Goal: Subscribe to service/newsletter

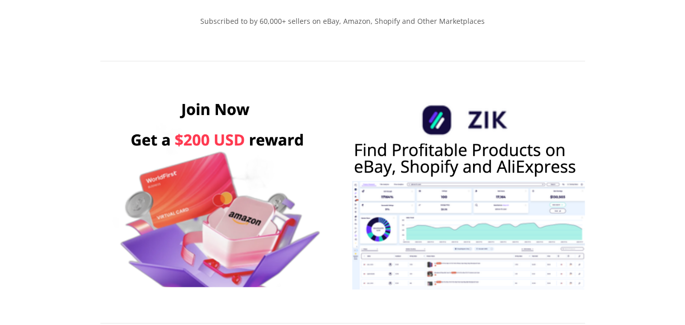
scroll to position [507, 0]
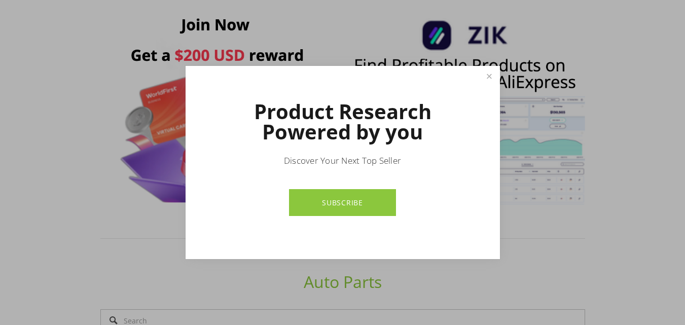
click at [333, 194] on link "SUBSCRIBE" at bounding box center [342, 202] width 107 height 27
click at [360, 194] on link "SUBSCRIBE" at bounding box center [342, 202] width 107 height 27
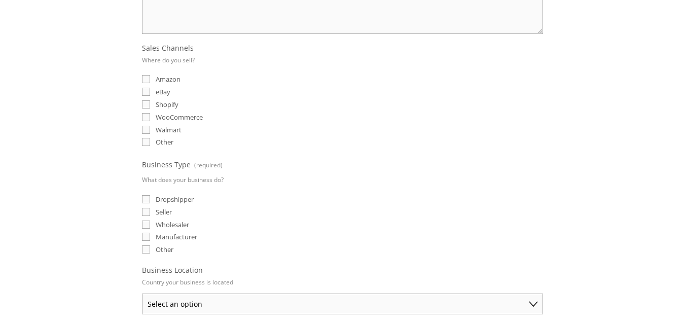
scroll to position [254, 0]
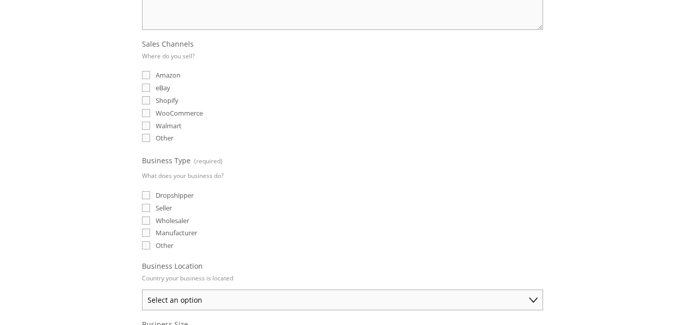
click at [148, 72] on input "Amazon" at bounding box center [146, 75] width 8 height 8
checkbox input "true"
click at [146, 87] on input "eBay" at bounding box center [146, 88] width 8 height 8
checkbox input "true"
click at [147, 102] on input "Shopify" at bounding box center [146, 100] width 8 height 8
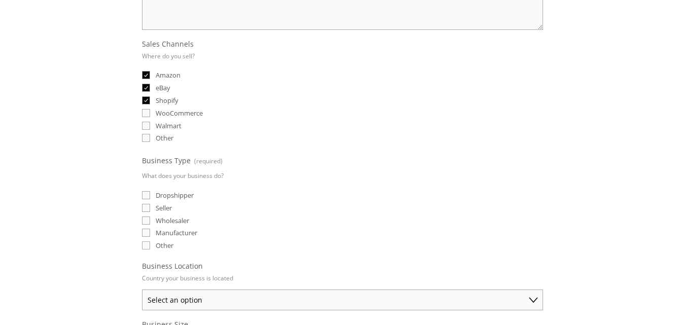
checkbox input "true"
click at [148, 115] on input "WooCommerce" at bounding box center [146, 113] width 8 height 8
checkbox input "true"
click at [147, 122] on input "Walmart" at bounding box center [146, 126] width 8 height 8
checkbox input "true"
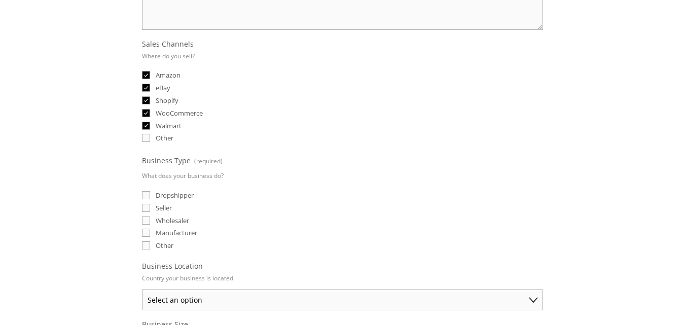
click at [142, 140] on input "Other" at bounding box center [146, 138] width 8 height 8
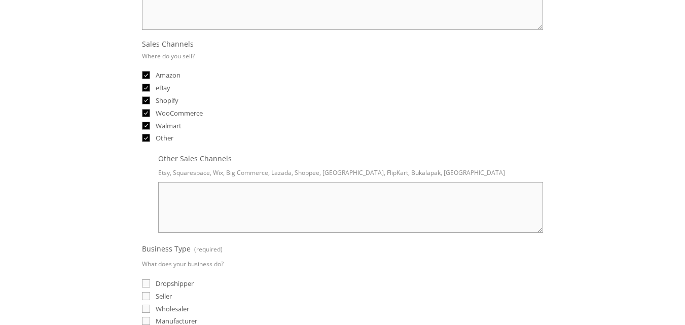
click at [142, 140] on input "Other" at bounding box center [146, 138] width 8 height 8
checkbox input "false"
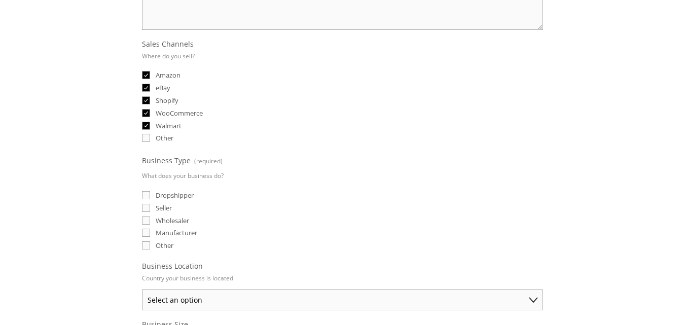
scroll to position [304, 0]
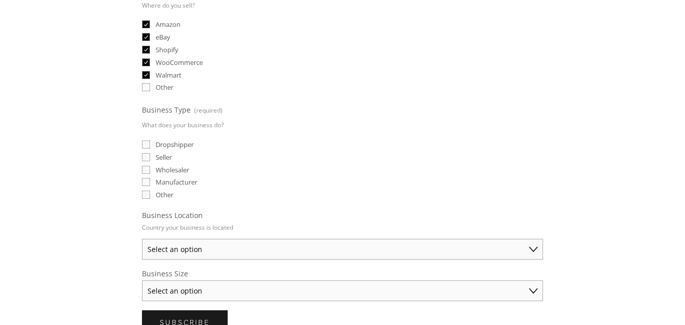
click at [150, 145] on input "Dropshipper" at bounding box center [146, 145] width 8 height 8
checkbox input "true"
click at [153, 153] on label "Seller" at bounding box center [157, 157] width 30 height 9
click at [150, 153] on input "Seller" at bounding box center [146, 157] width 8 height 8
checkbox input "true"
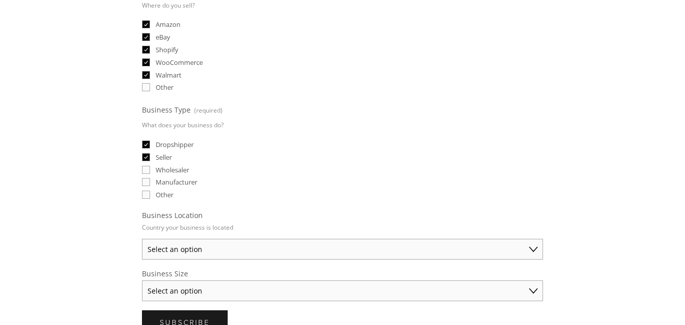
click at [144, 169] on input "Wholesaler" at bounding box center [146, 170] width 8 height 8
checkbox input "true"
click at [145, 180] on input "Manufacturer" at bounding box center [146, 182] width 8 height 8
checkbox input "false"
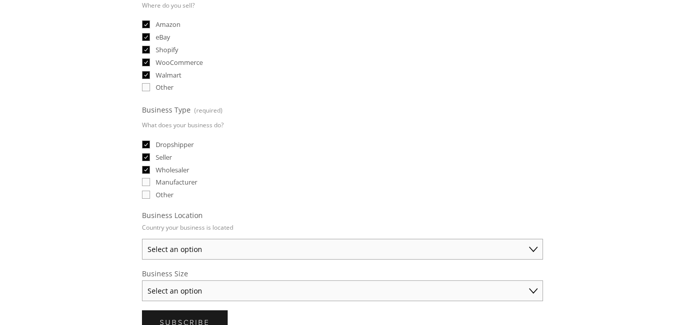
click at [145, 170] on input "Wholesaler" at bounding box center [146, 170] width 8 height 8
checkbox input "false"
click at [147, 161] on label "Seller" at bounding box center [157, 157] width 30 height 9
click at [147, 161] on input "Seller" at bounding box center [146, 157] width 8 height 8
checkbox input "false"
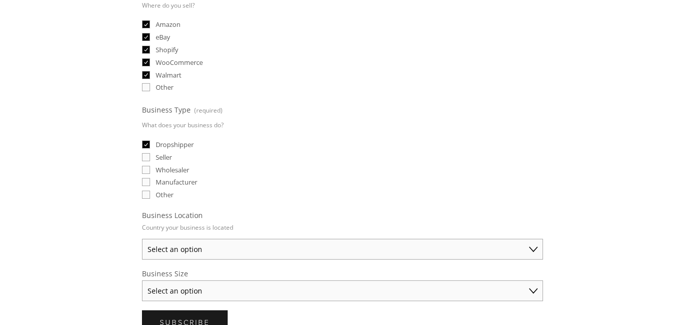
click at [150, 146] on input "Dropshipper" at bounding box center [146, 145] width 8 height 8
click at [150, 143] on input "Dropshipper" at bounding box center [146, 145] width 8 height 8
checkbox input "true"
click at [151, 155] on label "Seller" at bounding box center [157, 157] width 30 height 9
click at [150, 155] on input "Seller" at bounding box center [146, 157] width 8 height 8
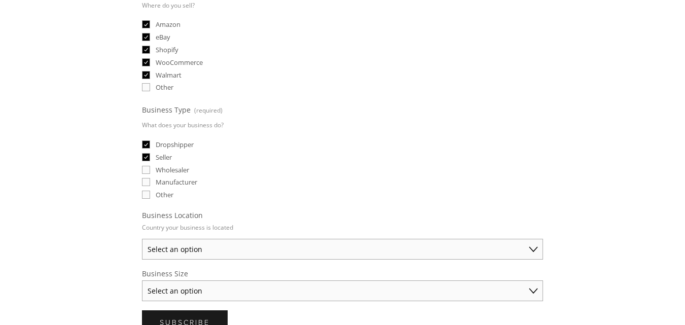
checkbox input "true"
click at [150, 168] on input "Wholesaler" at bounding box center [146, 170] width 8 height 8
checkbox input "true"
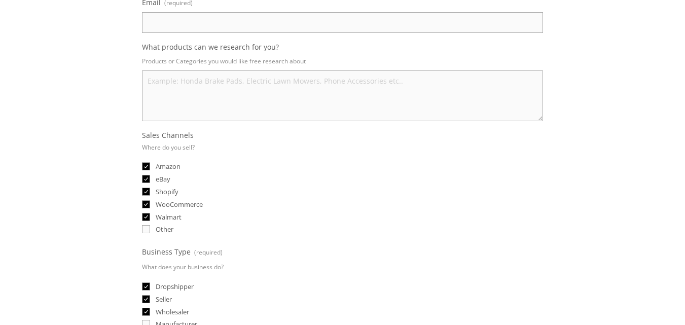
scroll to position [101, 0]
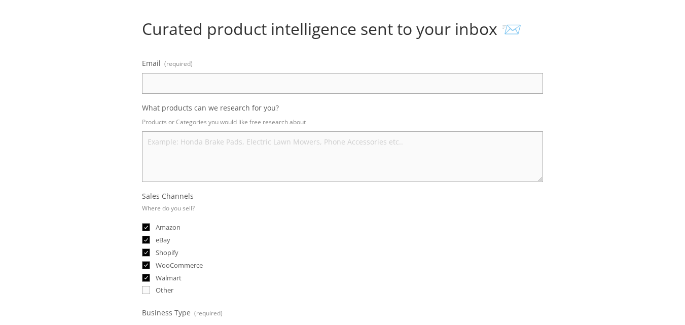
click at [169, 80] on input "Email (required)" at bounding box center [342, 83] width 401 height 21
drag, startPoint x: 169, startPoint y: 80, endPoint x: 152, endPoint y: 83, distance: 18.0
click at [152, 83] on input "Email (required)" at bounding box center [342, 83] width 401 height 21
type input "msaeed1122msaeed1122@gmail.com"
click at [197, 148] on textarea "What products can we research for you?" at bounding box center [342, 156] width 401 height 51
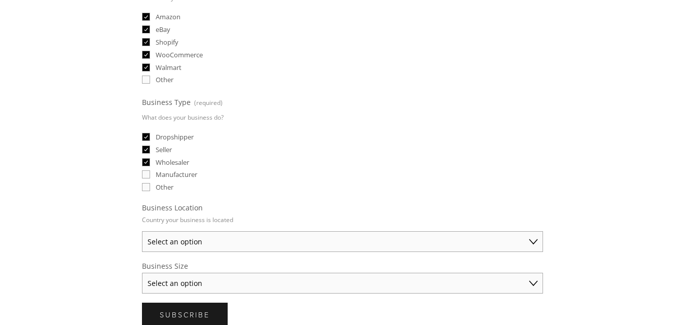
scroll to position [406, 0]
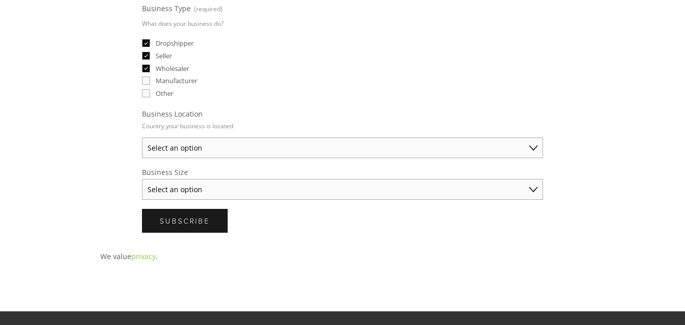
click at [197, 148] on select "Select an option Australia United States United Kingdom China Japan Germany Can…" at bounding box center [342, 148] width 401 height 21
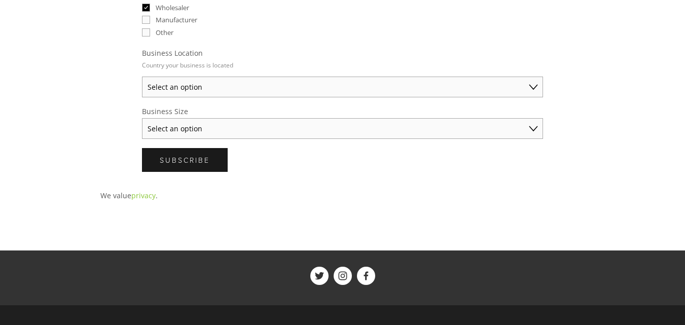
scroll to position [457, 0]
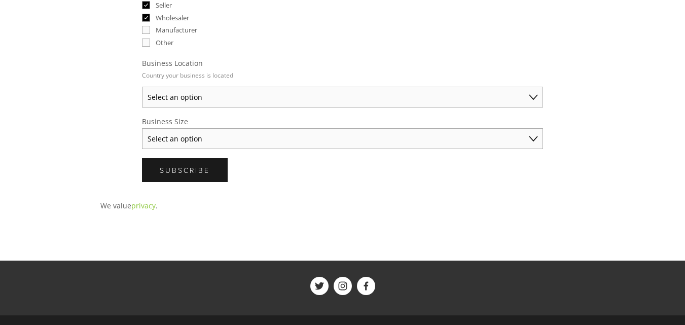
click at [225, 94] on select "Select an option Australia United States United Kingdom China Japan Germany Can…" at bounding box center [342, 97] width 401 height 21
select select "United States"
click at [142, 87] on select "Select an option Australia United States United Kingdom China Japan Germany Can…" at bounding box center [342, 97] width 401 height 21
click at [210, 134] on select "Select an option Solo Merchant (under $50K annual sales) Small Business ($50K -…" at bounding box center [342, 138] width 401 height 21
click at [225, 139] on select "Select an option Solo Merchant (under $50K annual sales) Small Business ($50K -…" at bounding box center [342, 138] width 401 height 21
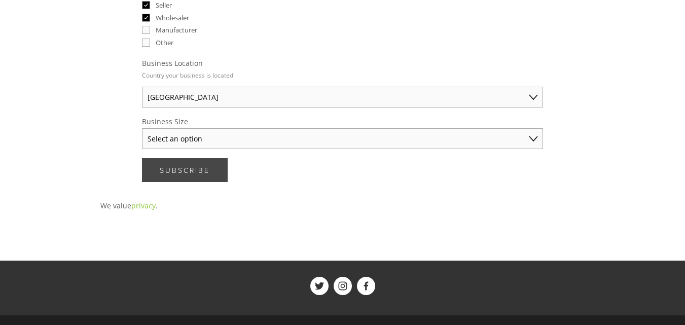
click at [212, 164] on button "Subscribe Subscribe" at bounding box center [185, 170] width 86 height 24
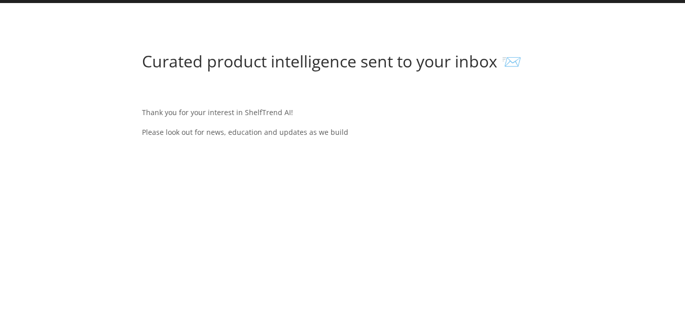
scroll to position [57, 0]
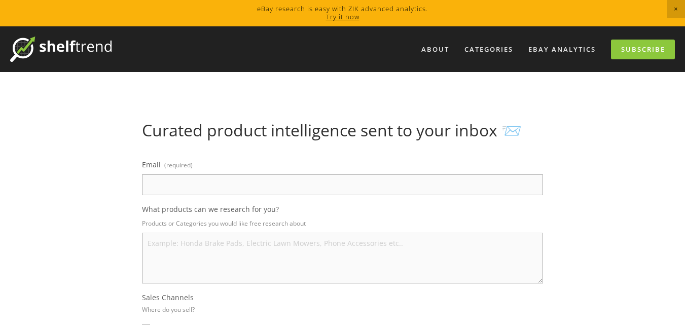
type input "[EMAIL_ADDRESS][DOMAIN_NAME]"
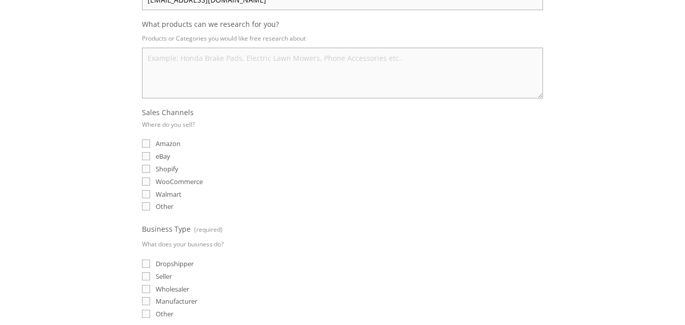
scroll to position [203, 0]
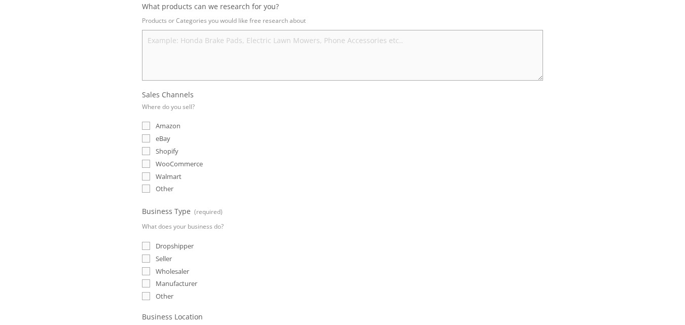
click at [145, 124] on input "Amazon" at bounding box center [146, 126] width 8 height 8
checkbox input "true"
click at [146, 138] on input "eBay" at bounding box center [146, 138] width 8 height 8
checkbox input "true"
click at [147, 149] on input "Shopify" at bounding box center [146, 151] width 8 height 8
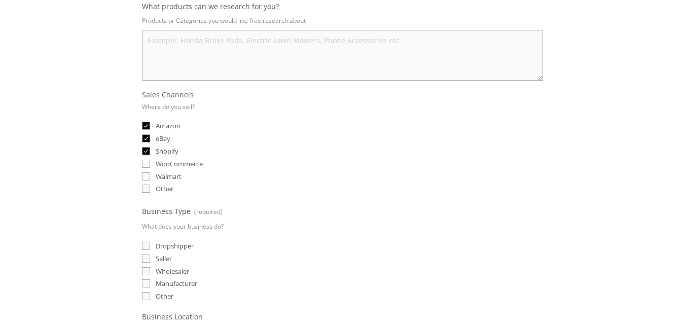
checkbox input "true"
click at [145, 167] on input "WooCommerce" at bounding box center [146, 164] width 8 height 8
checkbox input "true"
click at [145, 174] on input "Walmart" at bounding box center [146, 177] width 8 height 8
checkbox input "true"
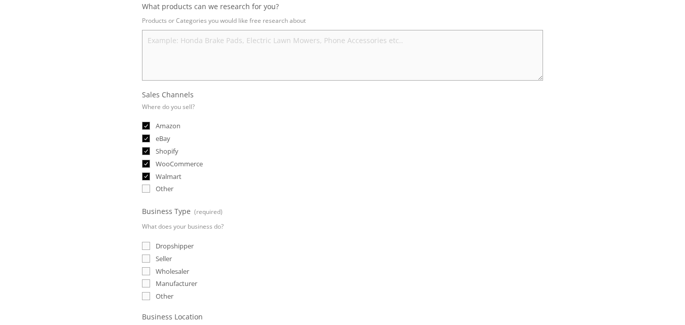
click at [147, 191] on input "Other" at bounding box center [146, 189] width 8 height 8
checkbox input "true"
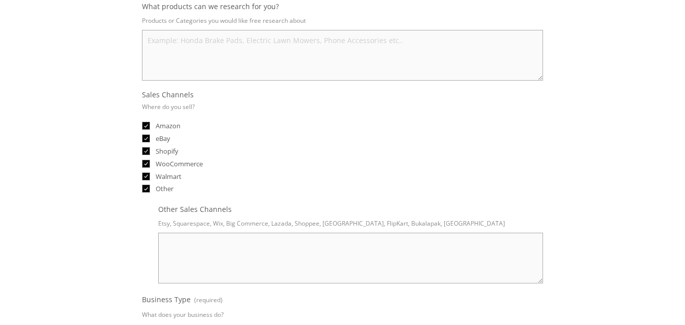
click at [193, 246] on textarea "Other Sales Channels" at bounding box center [350, 258] width 385 height 51
type textarea "many other"
click at [146, 190] on input "Other" at bounding box center [146, 189] width 8 height 8
checkbox input "false"
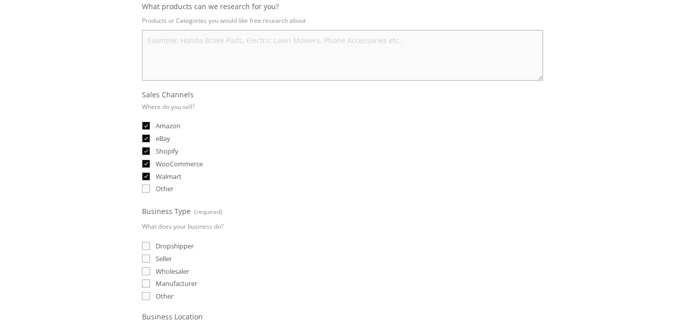
click at [146, 250] on input "Dropshipper" at bounding box center [146, 246] width 8 height 8
checkbox input "true"
click at [146, 256] on input "Seller" at bounding box center [146, 259] width 8 height 8
checkbox input "true"
click at [146, 266] on div "Wholesaler" at bounding box center [342, 271] width 401 height 10
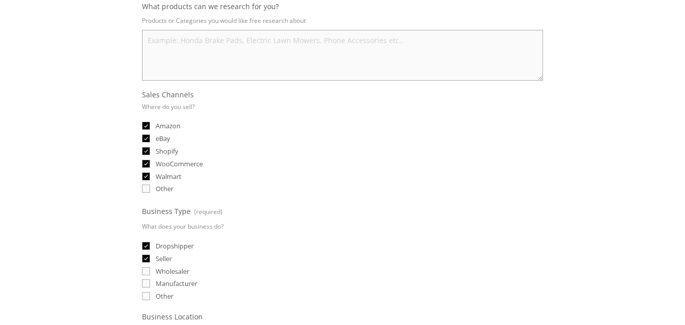
click at [146, 269] on input "Wholesaler" at bounding box center [146, 271] width 8 height 8
checkbox input "true"
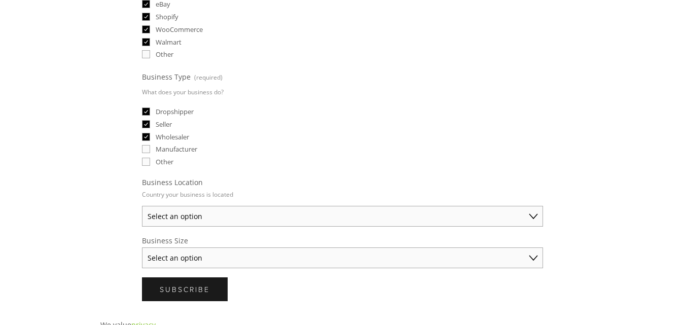
scroll to position [355, 0]
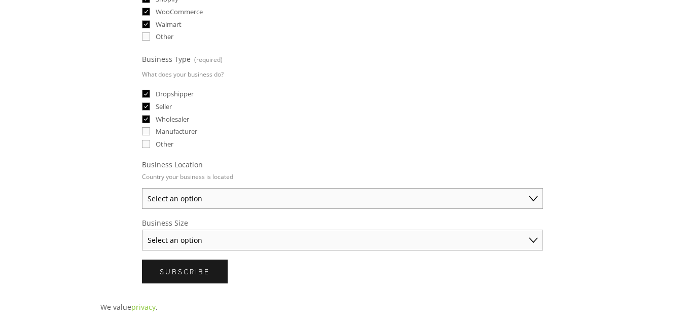
click at [204, 197] on select "Select an option Australia United States United Kingdom China Japan Germany Can…" at bounding box center [342, 198] width 401 height 21
click at [110, 244] on div "Curated product intelligence sent to your inbox 📨 Email (required) saidalishah1…" at bounding box center [343, 29] width 502 height 527
click at [182, 274] on span "Subscribe" at bounding box center [185, 272] width 50 height 10
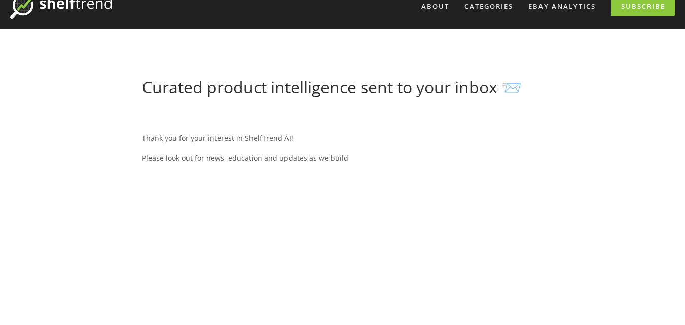
scroll to position [0, 0]
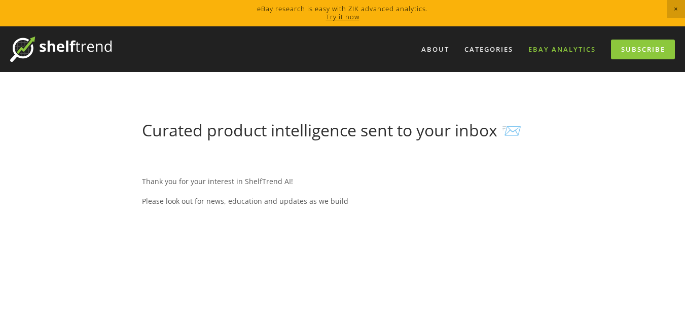
click at [572, 47] on link "eBay Analytics" at bounding box center [562, 49] width 81 height 17
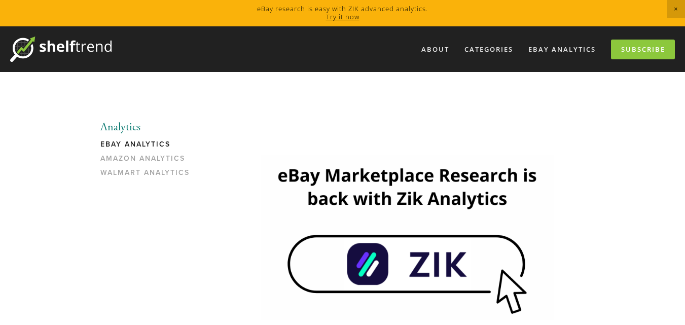
click at [61, 47] on img at bounding box center [60, 49] width 101 height 25
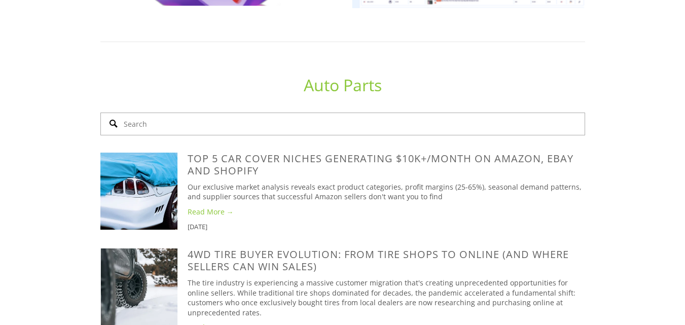
scroll to position [710, 0]
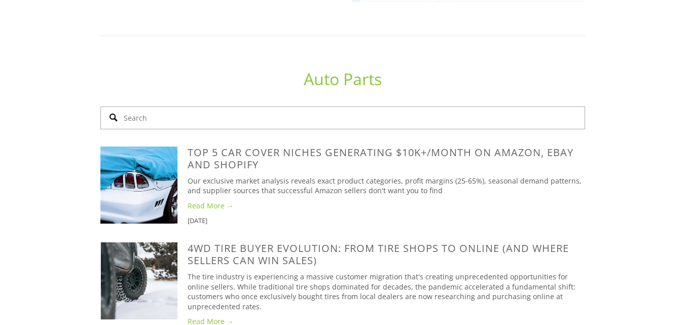
click at [156, 110] on input "Search" at bounding box center [342, 118] width 485 height 23
type input "home decor"
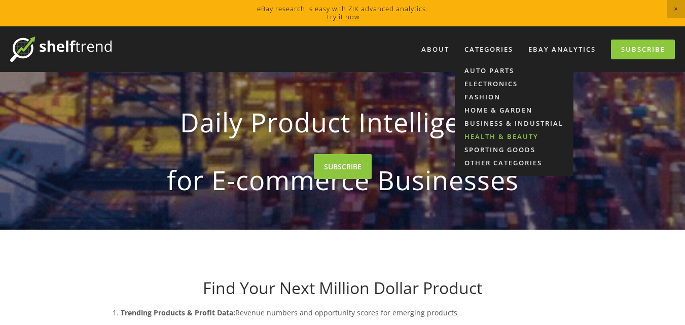
click at [493, 131] on link "Health & Beauty" at bounding box center [514, 136] width 119 height 13
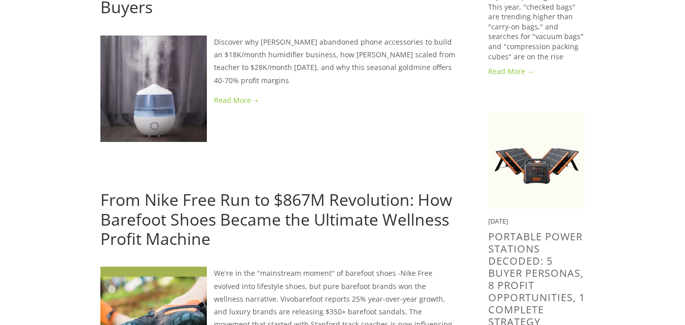
scroll to position [457, 0]
